Goal: Transaction & Acquisition: Register for event/course

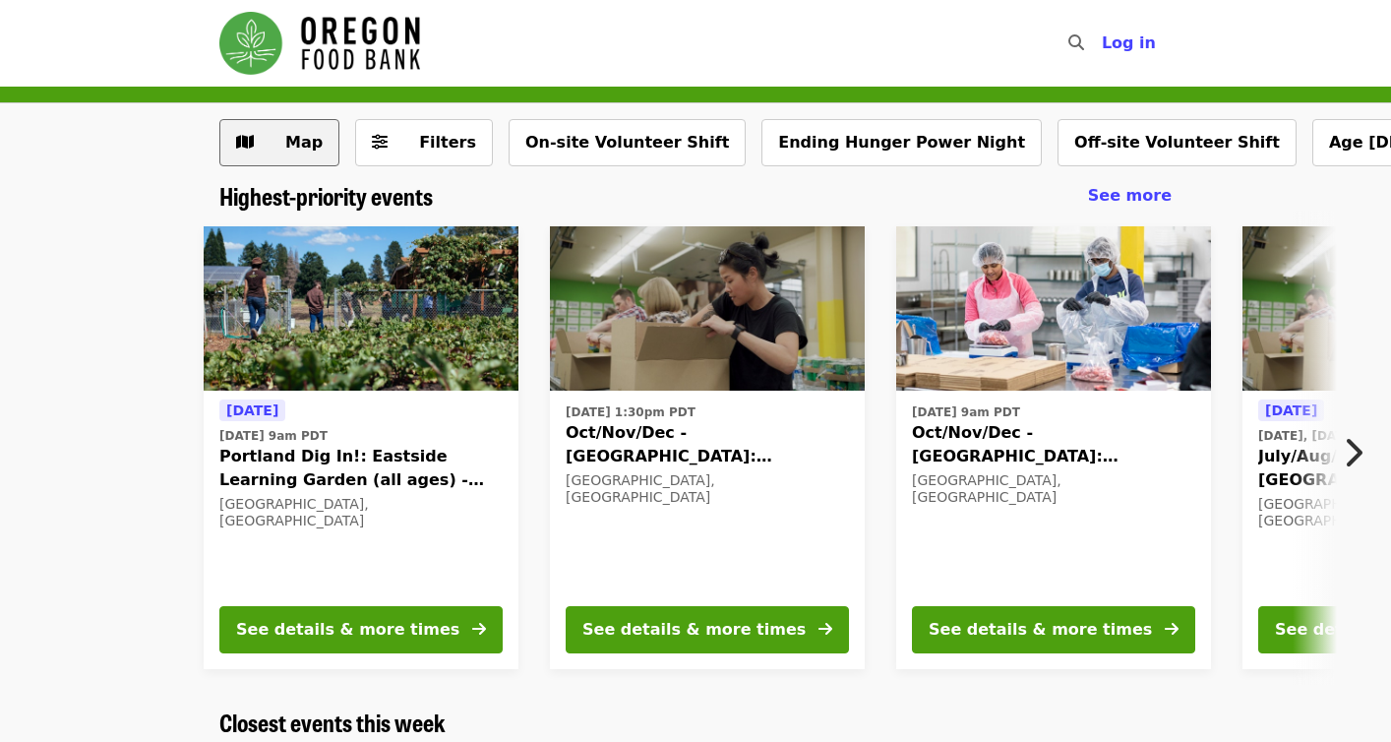
click at [315, 150] on span "Map" at bounding box center [303, 142] width 37 height 19
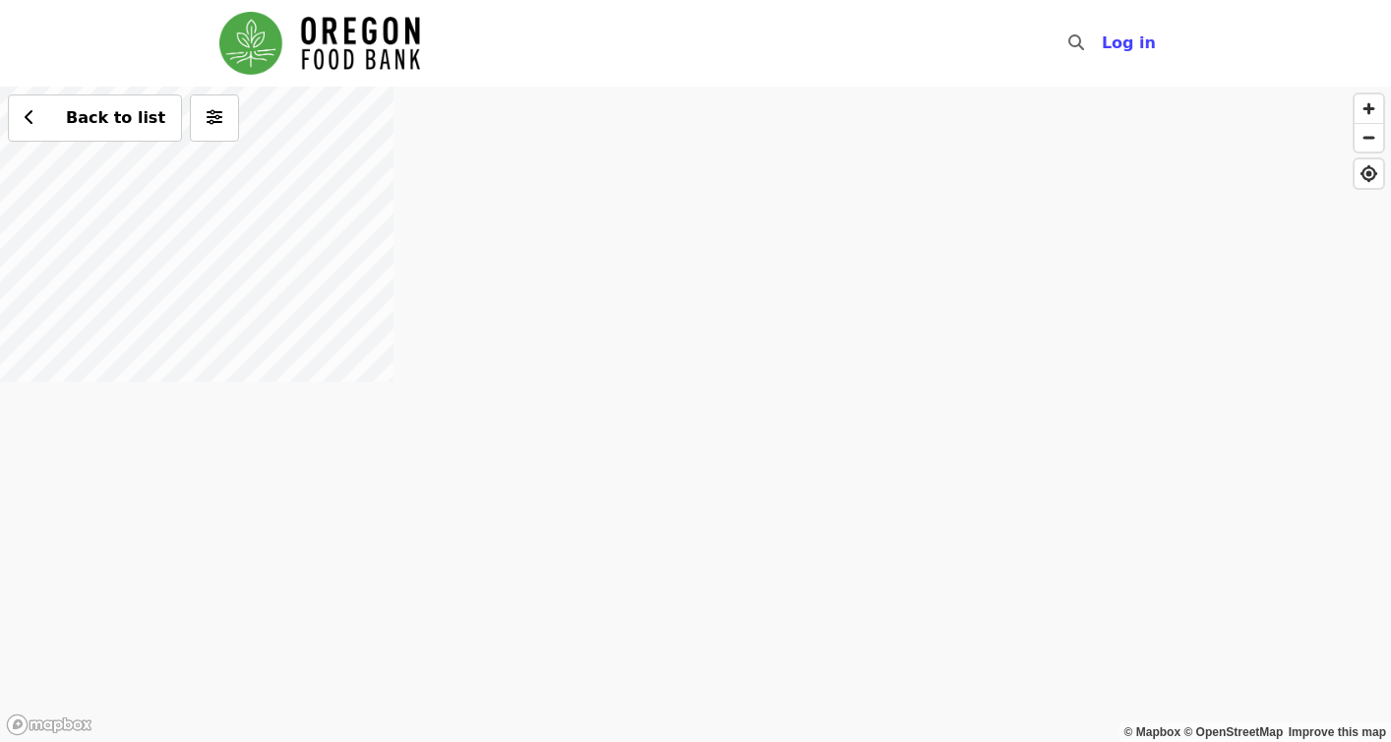
click at [418, 292] on div "Back to list" at bounding box center [695, 414] width 1391 height 655
click at [1130, 47] on span "Log in" at bounding box center [1129, 42] width 54 height 19
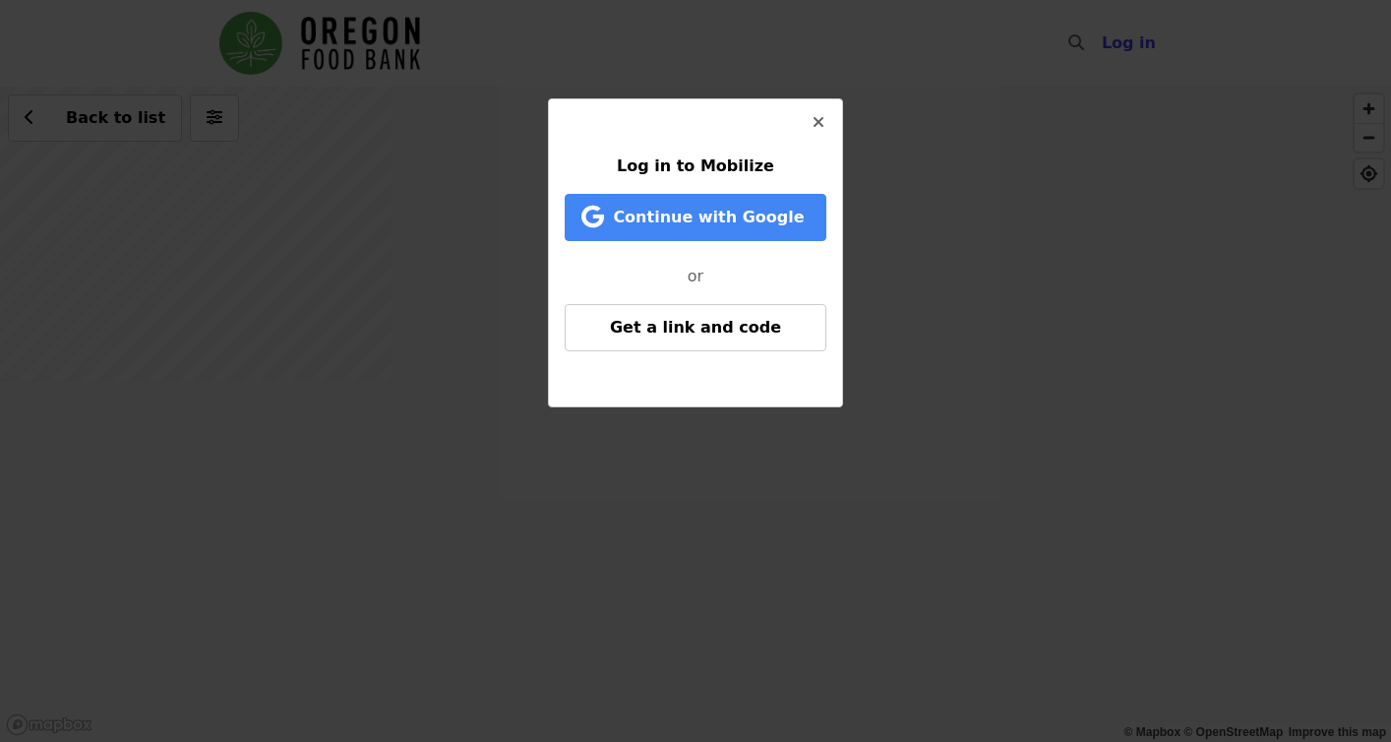
click at [715, 165] on span "Log in to Mobilize" at bounding box center [695, 165] width 157 height 19
click at [709, 223] on span "Continue with Google" at bounding box center [708, 217] width 191 height 19
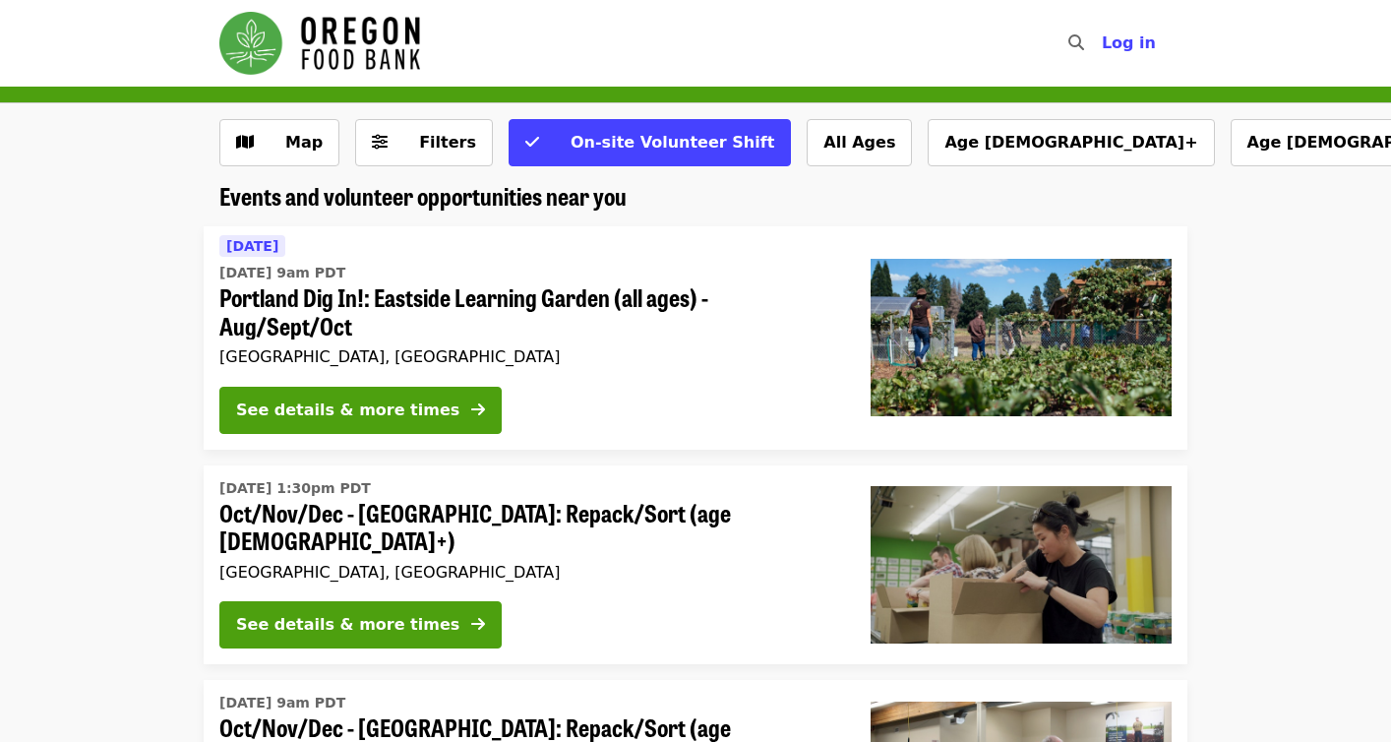
scroll to position [-14, 0]
click at [811, 149] on button "All Ages" at bounding box center [858, 142] width 105 height 47
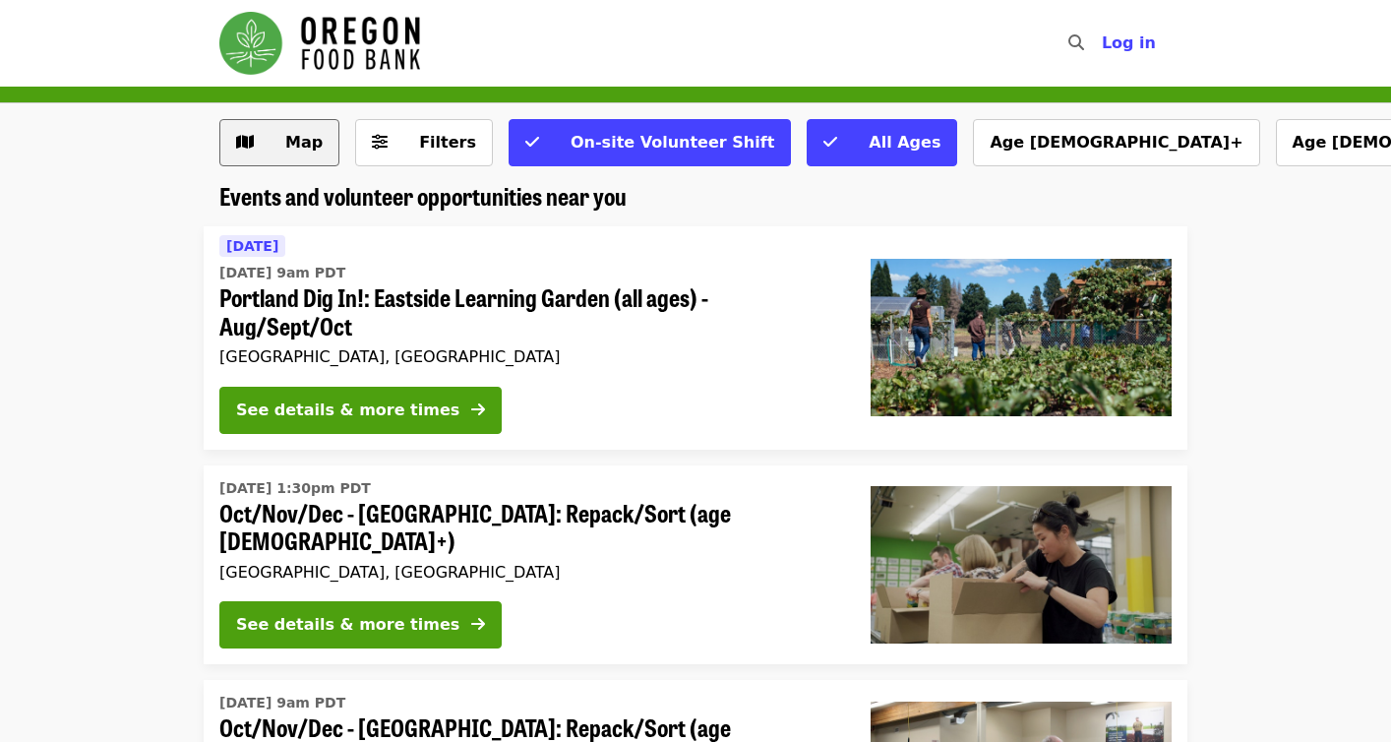
click at [307, 145] on span "Map" at bounding box center [303, 142] width 37 height 19
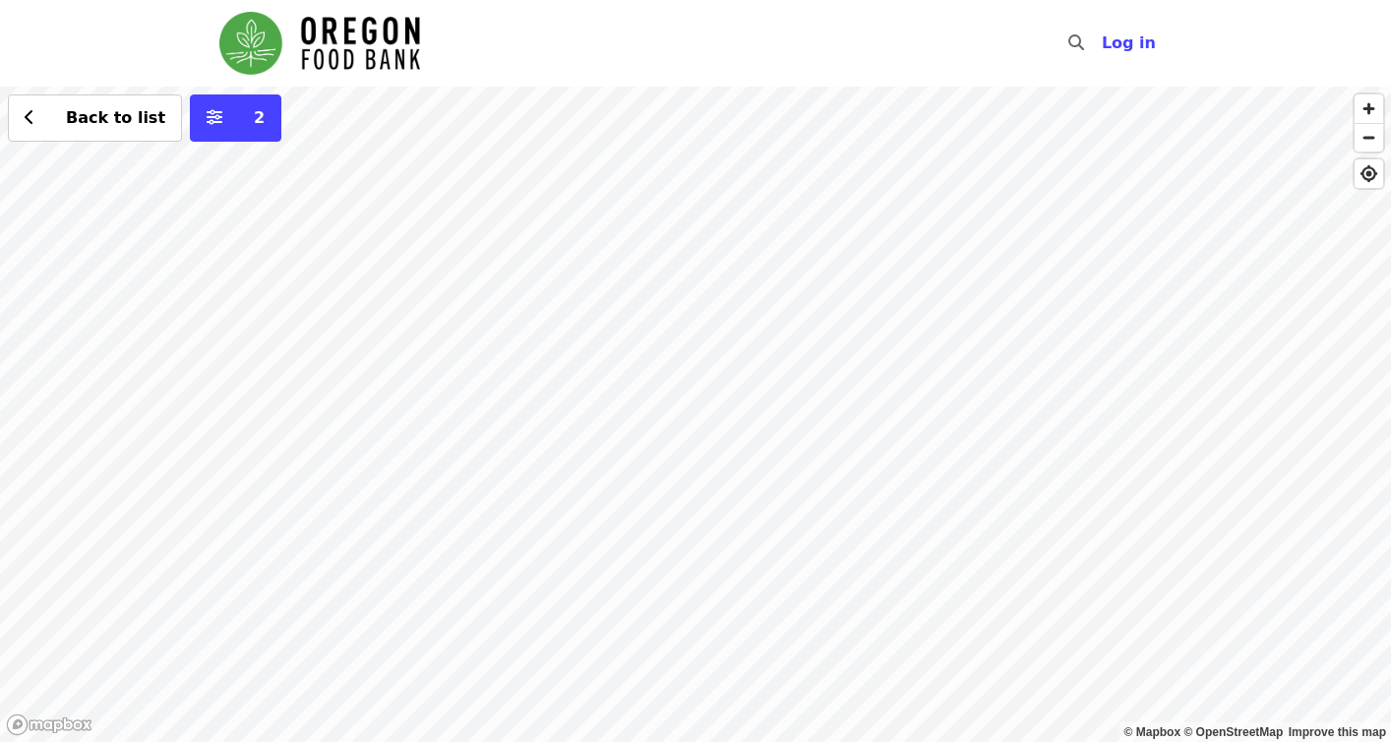
drag, startPoint x: 273, startPoint y: 372, endPoint x: 1135, endPoint y: 71, distance: 912.6
click at [1135, 71] on div "Skip to content ​ Log in © Mapbox © OpenStreetMap Improve this map Back to list…" at bounding box center [695, 371] width 1391 height 742
click at [882, 310] on div "Back to list 2" at bounding box center [695, 414] width 1391 height 655
click at [889, 317] on div "Back to list 2" at bounding box center [695, 414] width 1391 height 655
drag, startPoint x: 889, startPoint y: 317, endPoint x: 890, endPoint y: 327, distance: 9.9
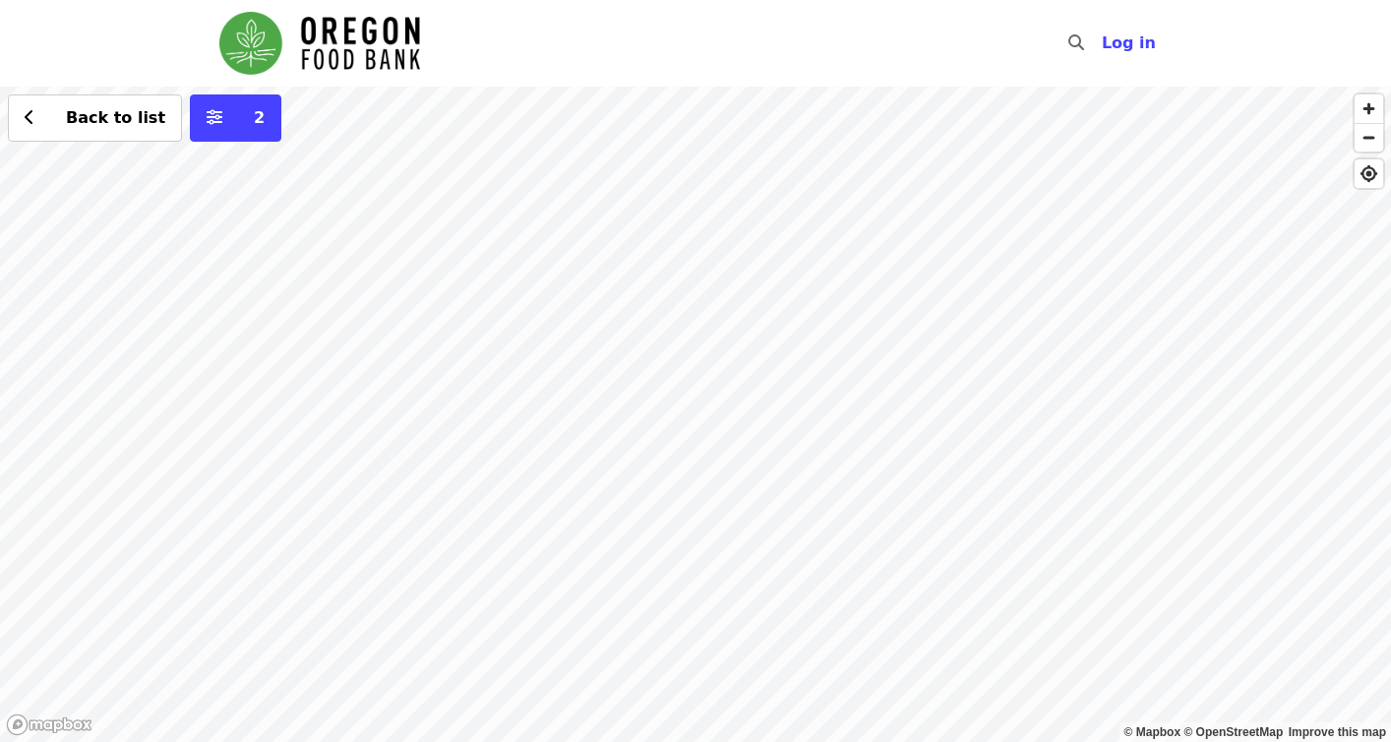
click at [890, 322] on div "Back to list 2" at bounding box center [695, 414] width 1391 height 655
click at [1141, 45] on span "Log in" at bounding box center [1129, 42] width 54 height 19
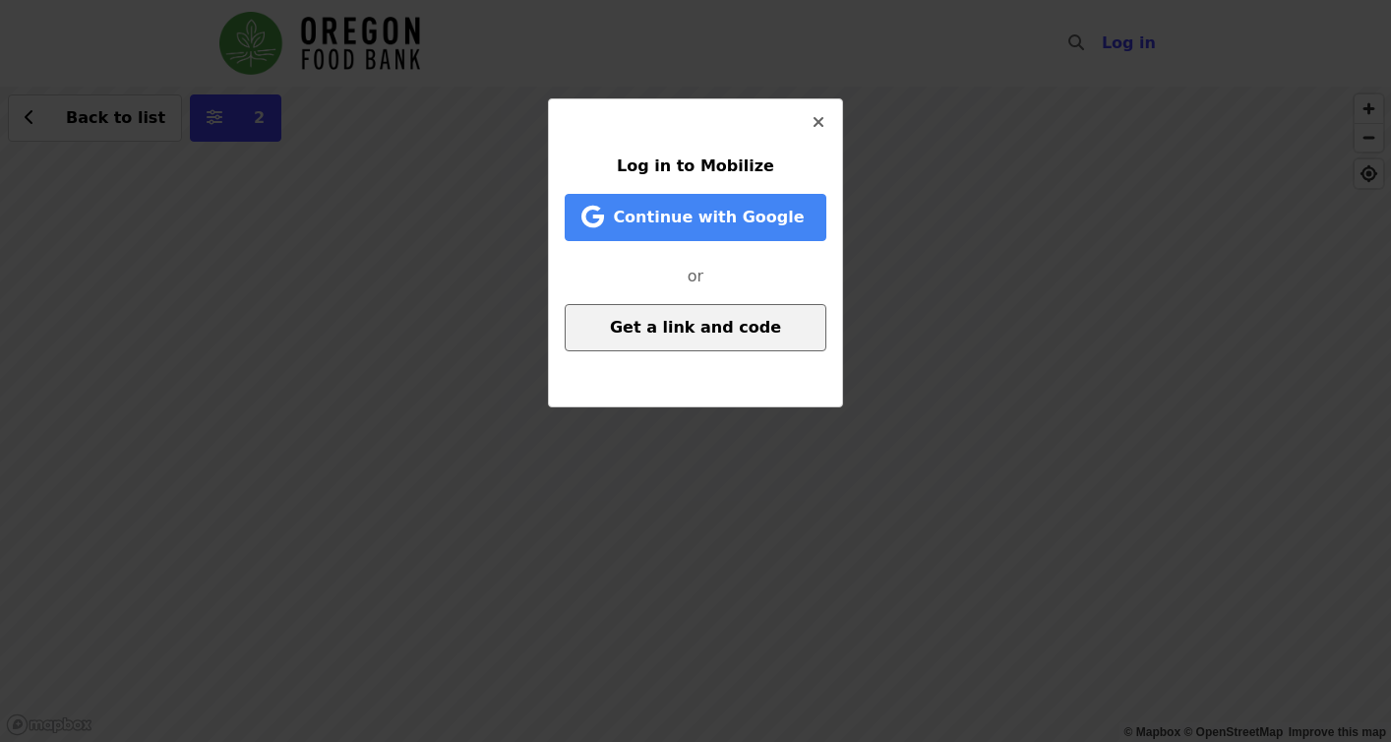
click at [735, 326] on span "Get a link and code" at bounding box center [695, 327] width 171 height 19
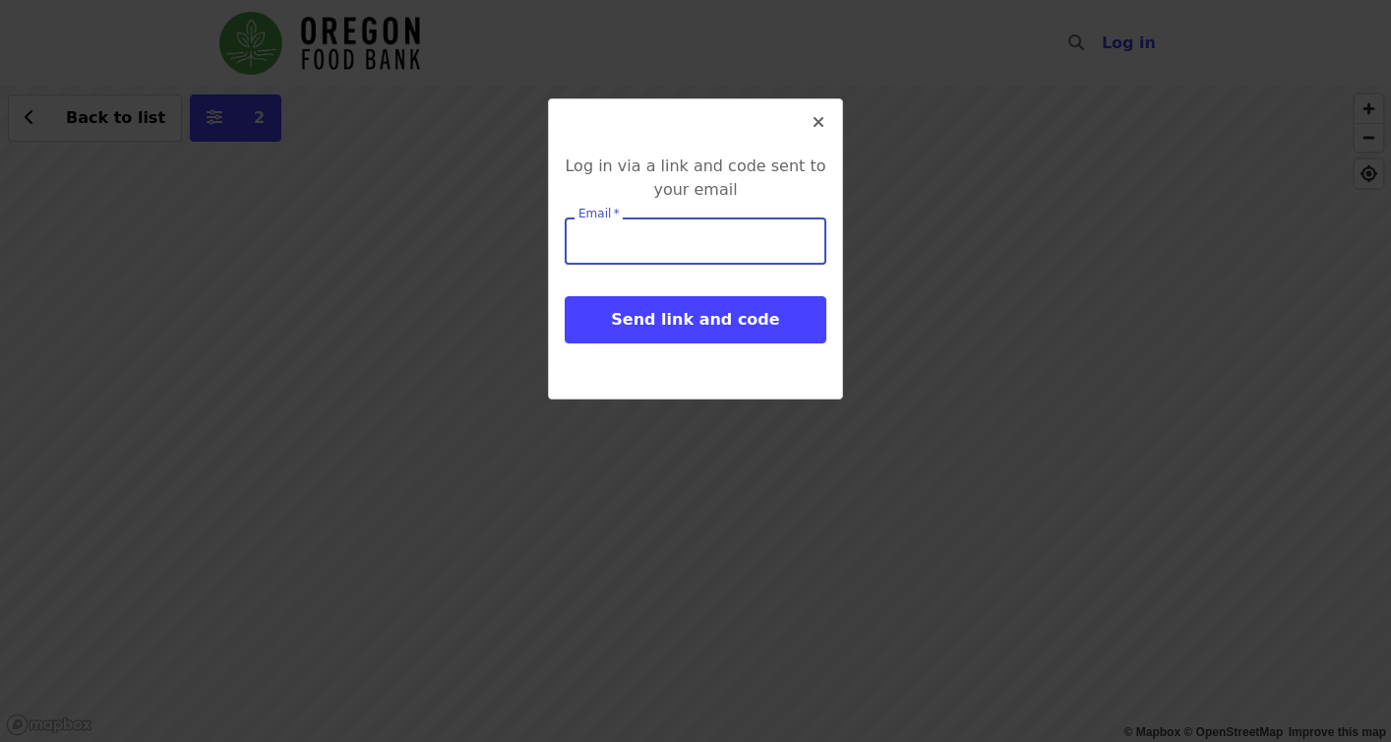
click at [612, 246] on input "Email   *" at bounding box center [696, 240] width 262 height 47
type input "**********"
click at [820, 121] on icon "times icon" at bounding box center [818, 122] width 12 height 19
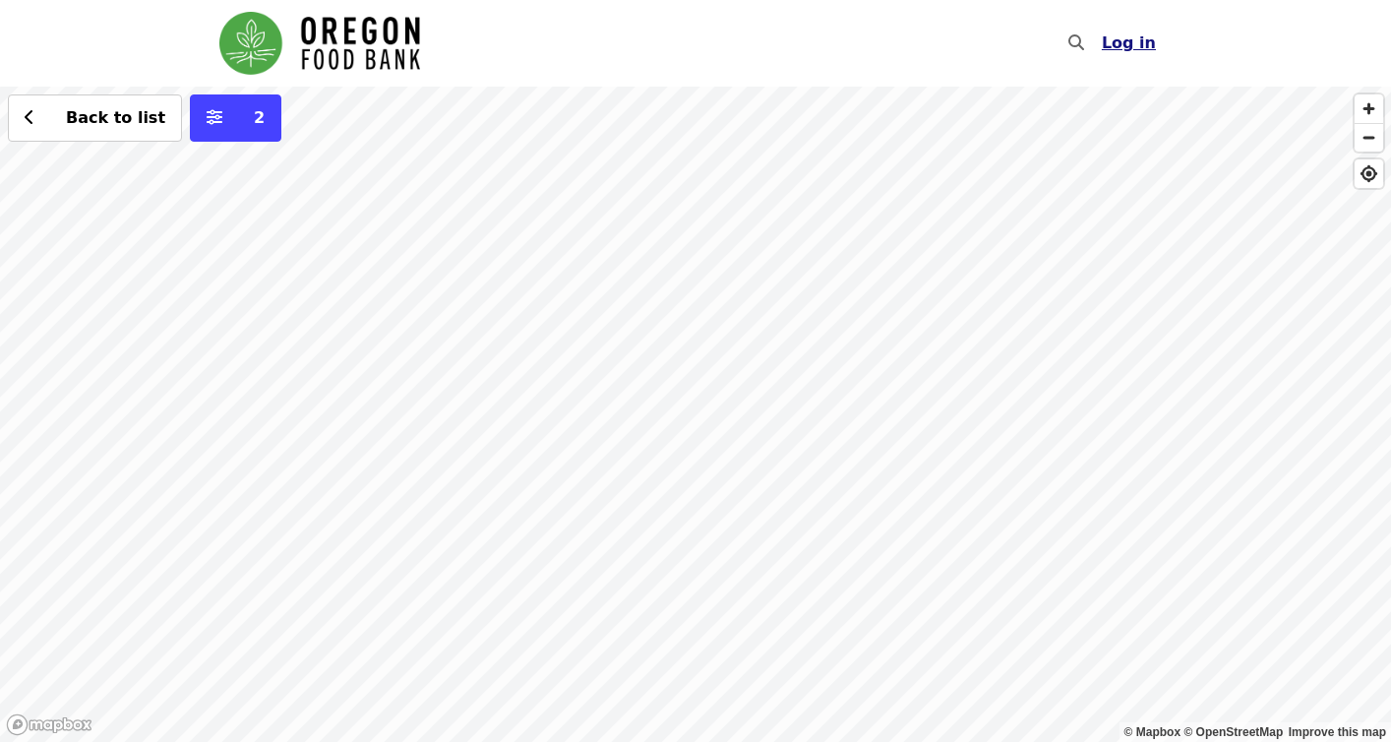
click at [1122, 47] on span "Log in" at bounding box center [1129, 42] width 54 height 19
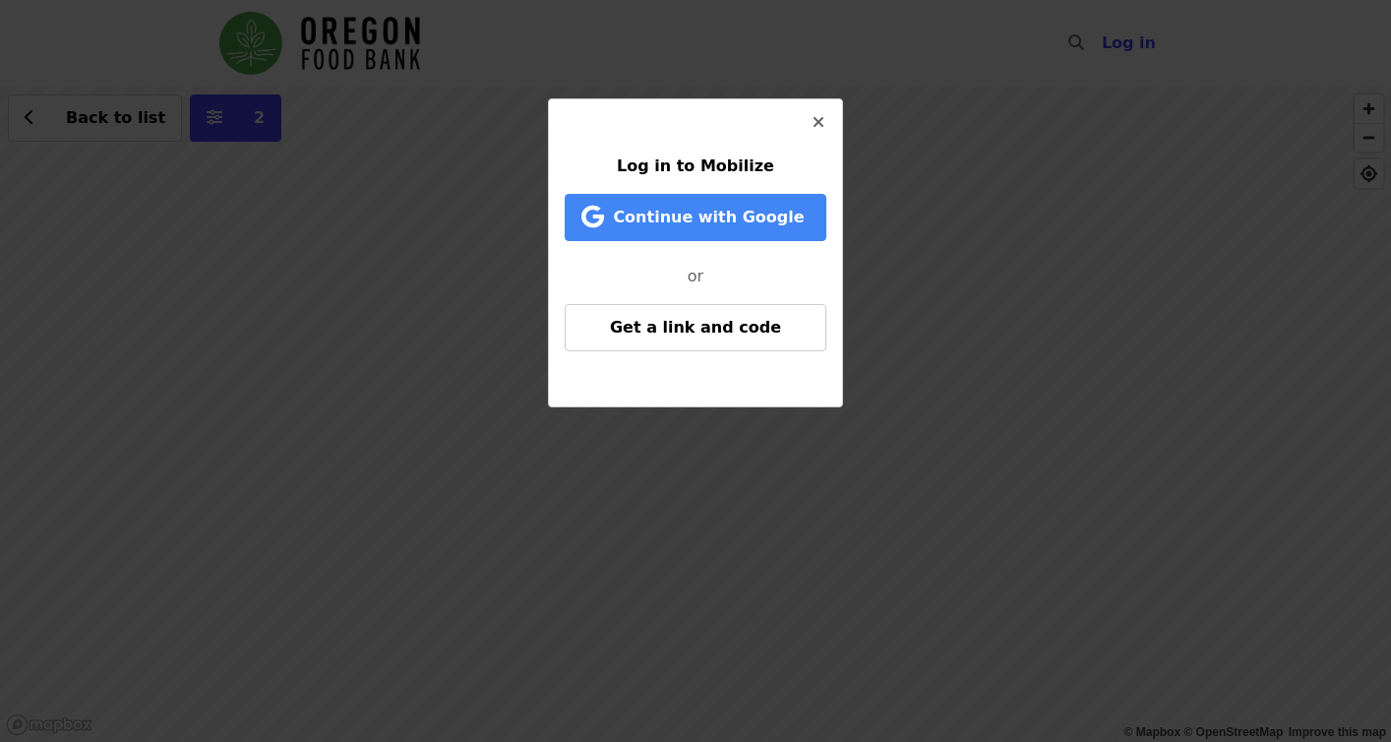
click at [948, 201] on div "Log in to Mobilize Continue with Google or Get a link and code" at bounding box center [695, 371] width 1391 height 742
click at [745, 222] on span "Continue with Google" at bounding box center [708, 217] width 191 height 19
